Goal: Task Accomplishment & Management: Use online tool/utility

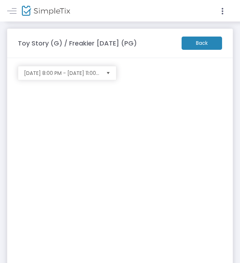
click at [199, 41] on m-button "Back" at bounding box center [201, 42] width 40 height 13
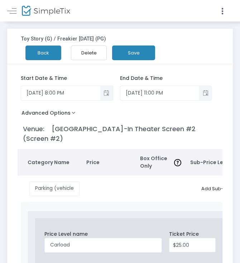
click at [50, 52] on button "Back" at bounding box center [43, 52] width 36 height 15
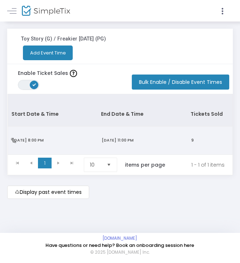
click at [27, 137] on td "[DATE] 8:00 PM" at bounding box center [52, 140] width 89 height 28
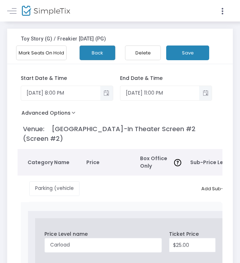
click at [39, 49] on button "Mark Seats On Hold" at bounding box center [41, 52] width 50 height 15
